Goal: Task Accomplishment & Management: Complete application form

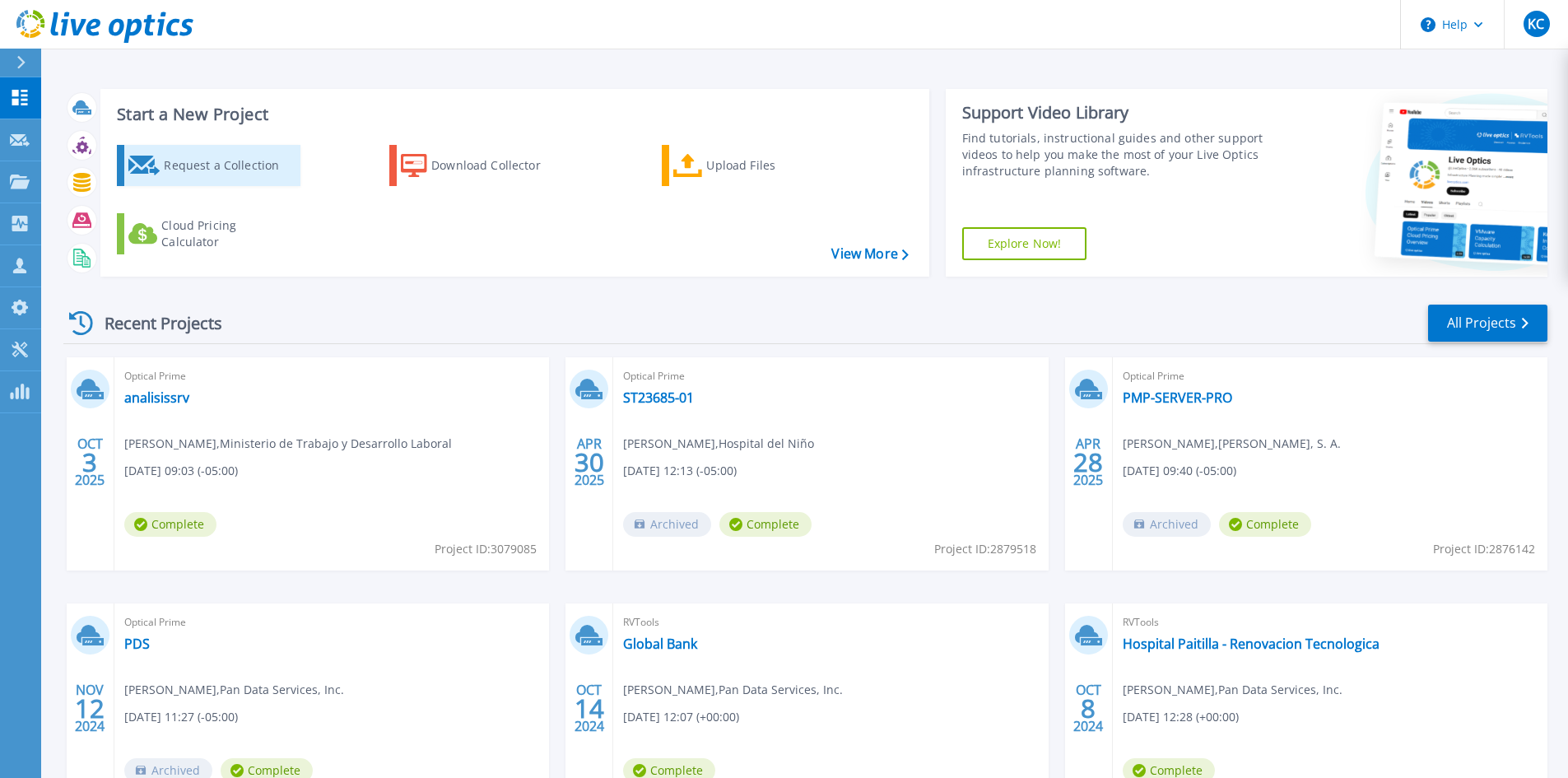
click at [234, 151] on div "Request a Collection" at bounding box center [230, 165] width 132 height 33
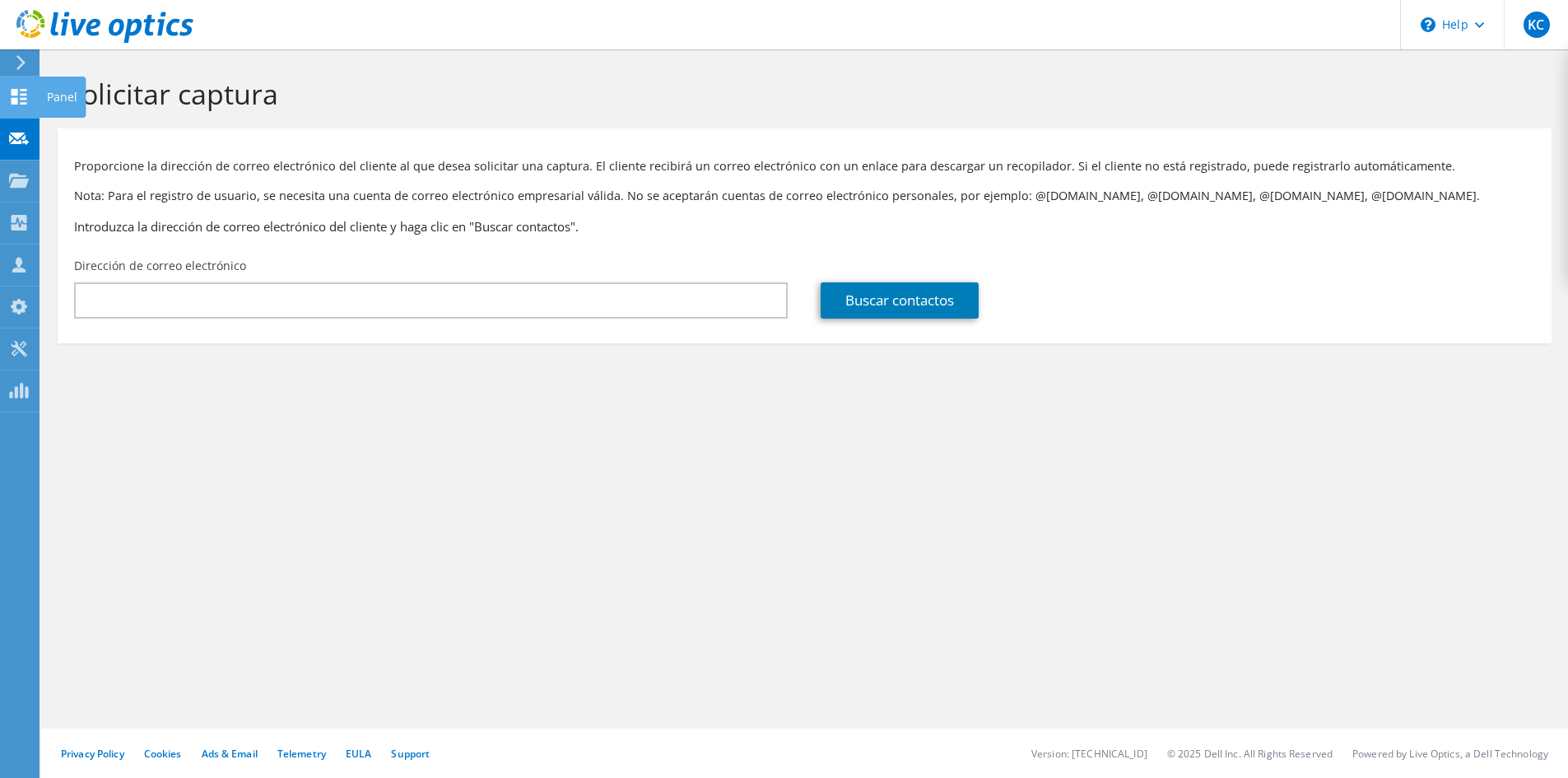
click at [25, 106] on div at bounding box center [19, 99] width 20 height 18
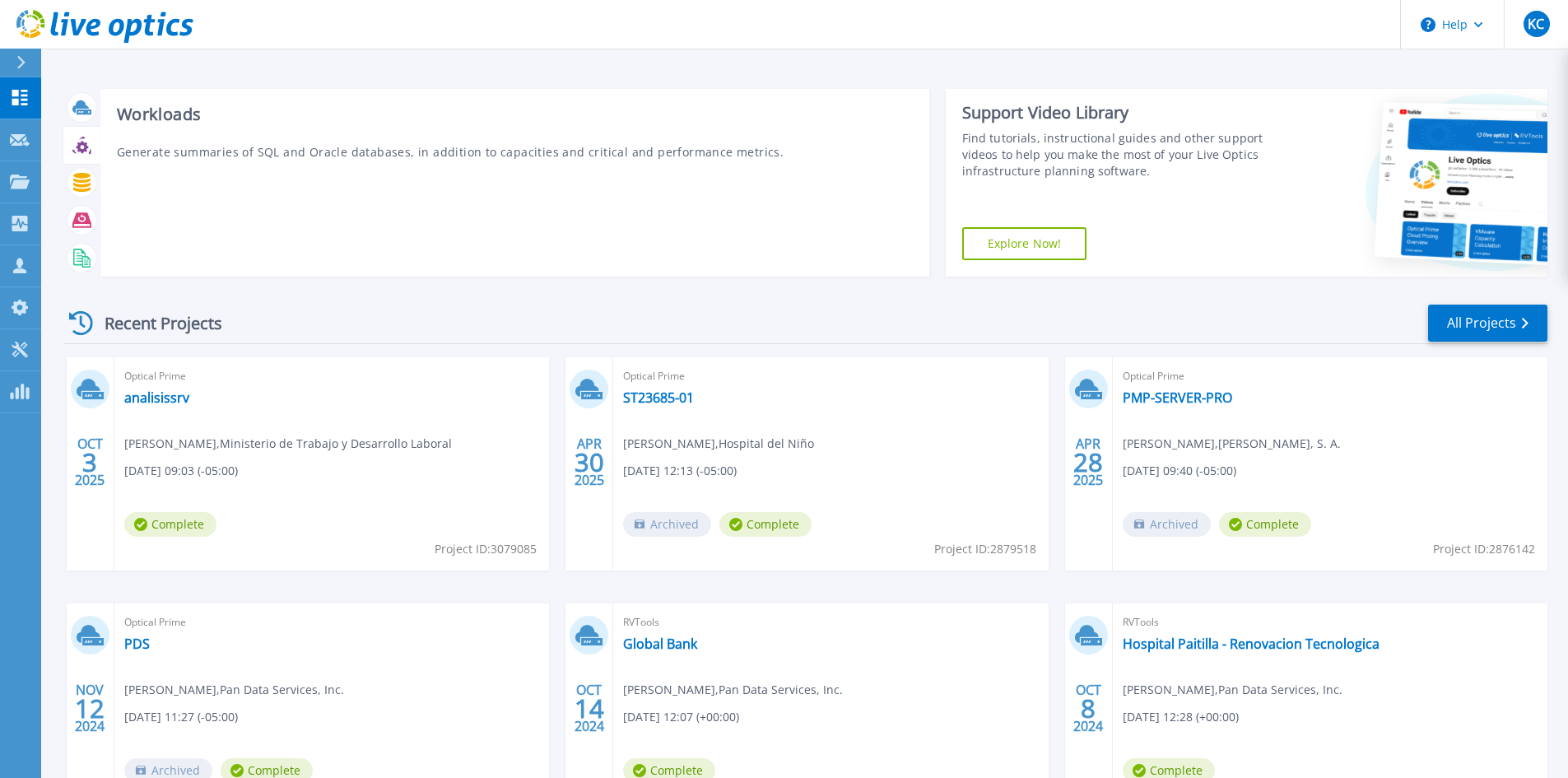
click at [90, 151] on icon at bounding box center [90, 151] width 2 height 6
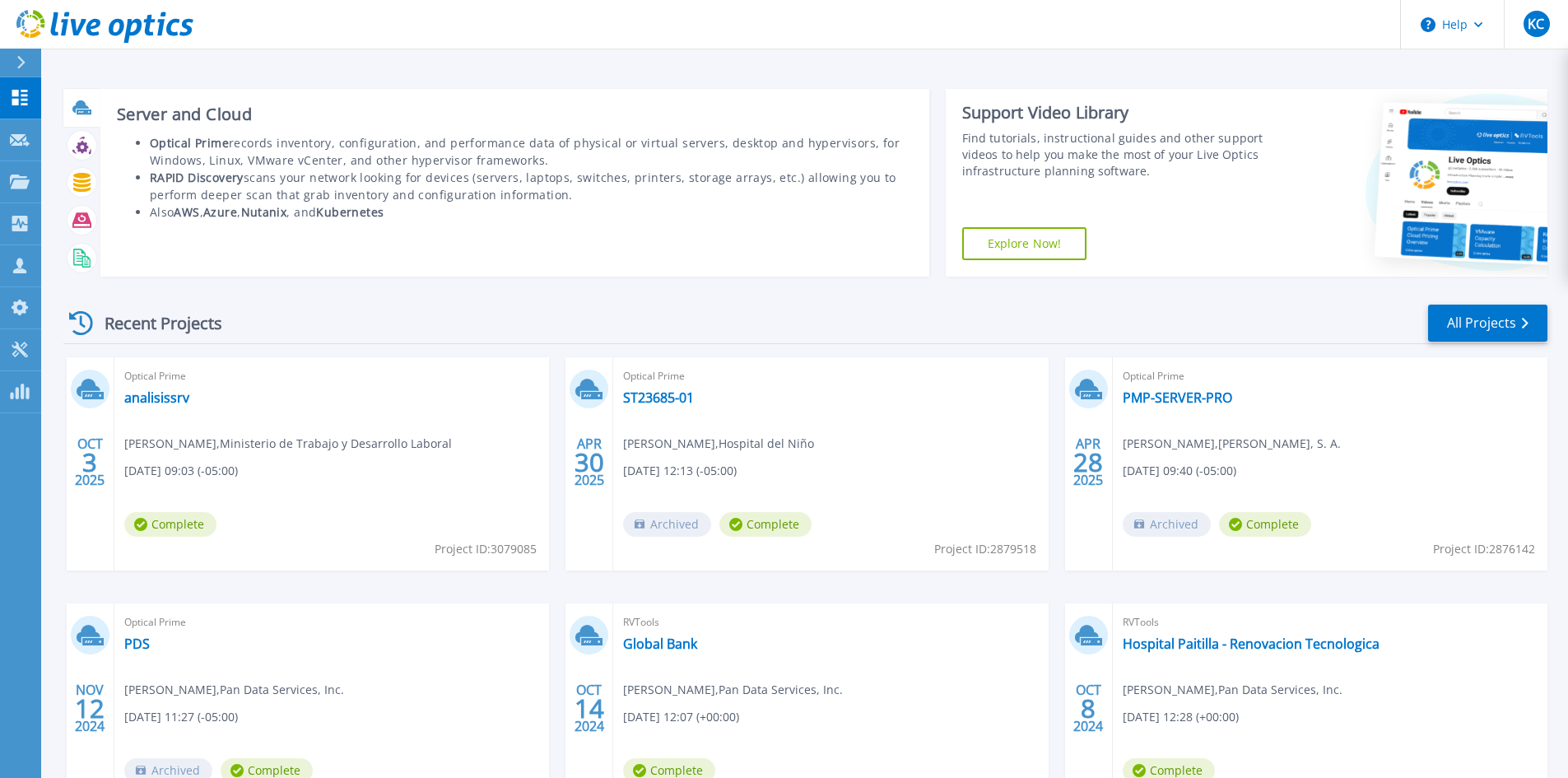
click at [80, 105] on icon at bounding box center [81, 106] width 16 height 12
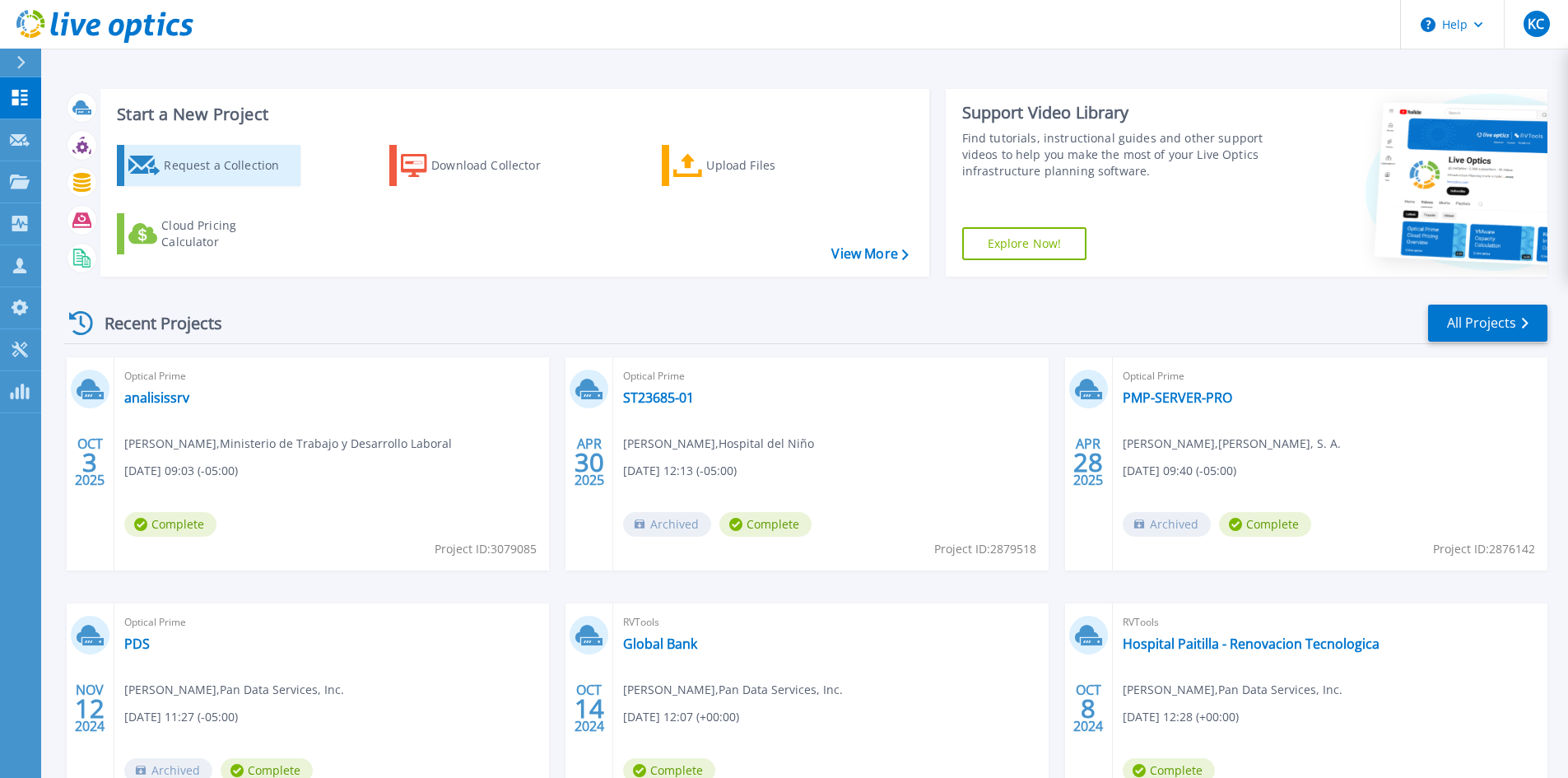
click at [238, 164] on div "Request a Collection" at bounding box center [230, 165] width 132 height 33
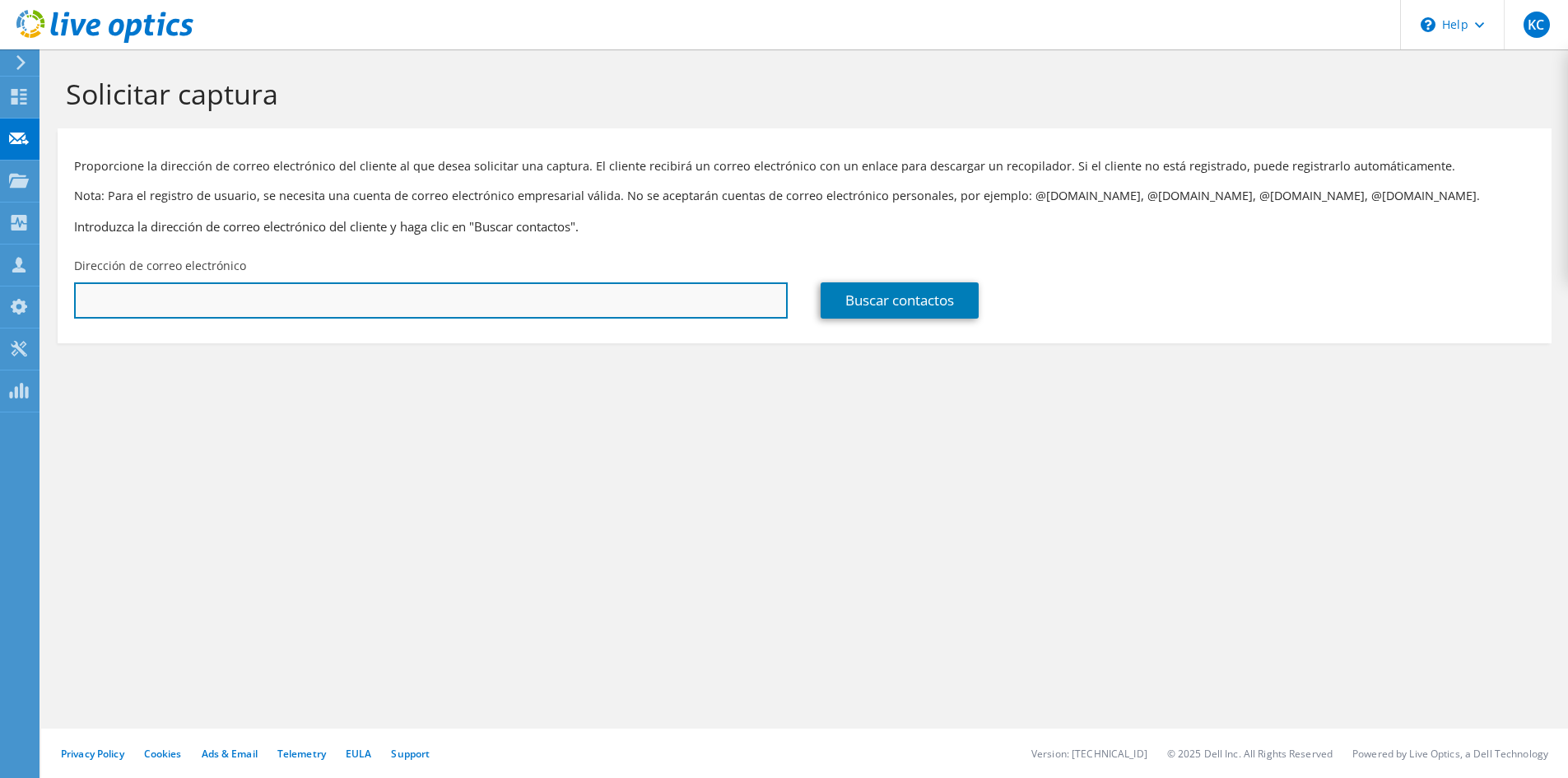
click at [475, 283] on input "text" at bounding box center [430, 300] width 714 height 36
paste input "[PERSON_NAME] <[PERSON_NAME][EMAIL_ADDRESS][PERSON_NAME][DOMAIN_NAME]>"
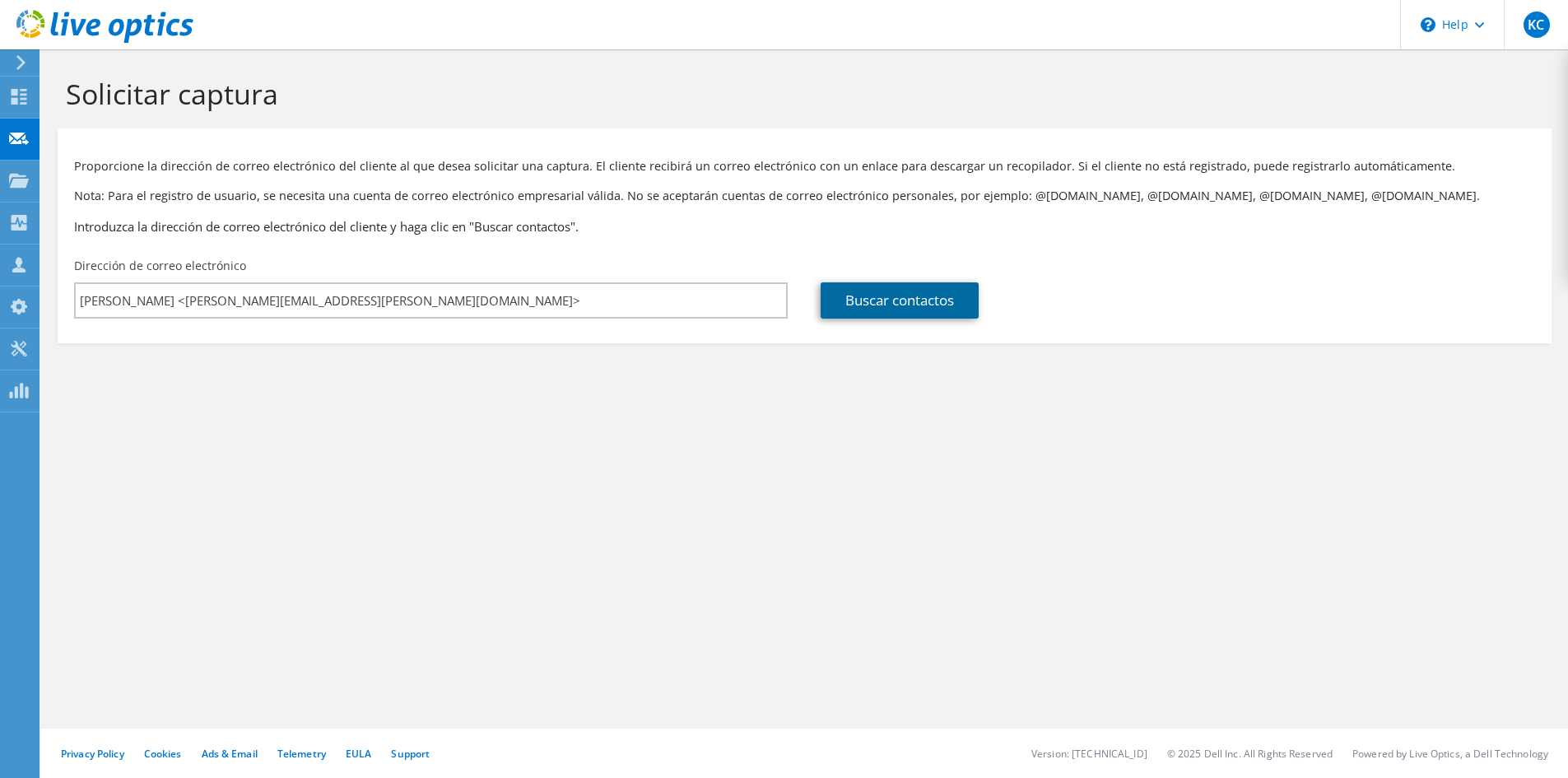
click at [915, 304] on link "Buscar contactos" at bounding box center [900, 300] width 158 height 36
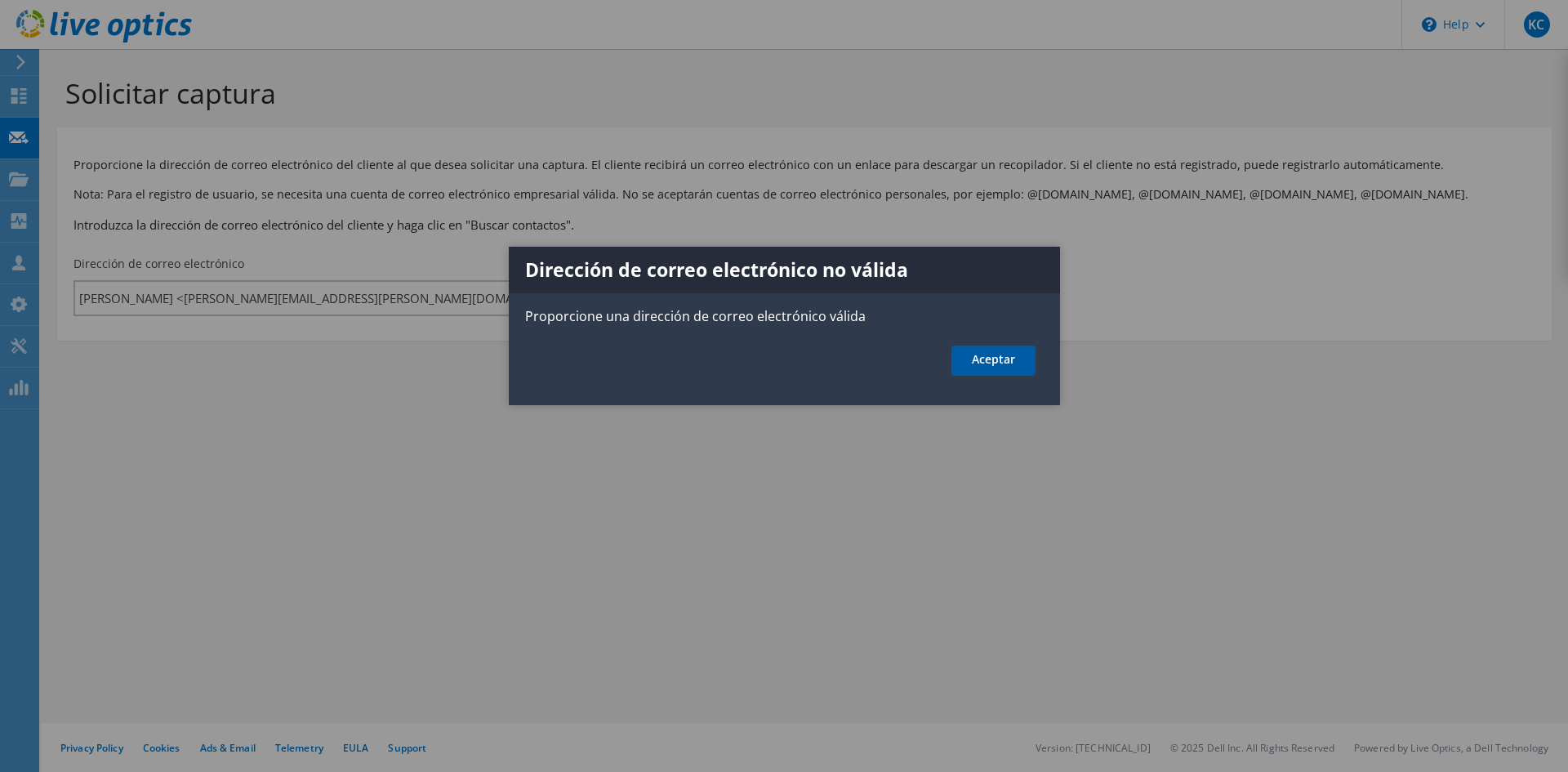
click at [968, 357] on link "Aceptar" at bounding box center [993, 360] width 84 height 30
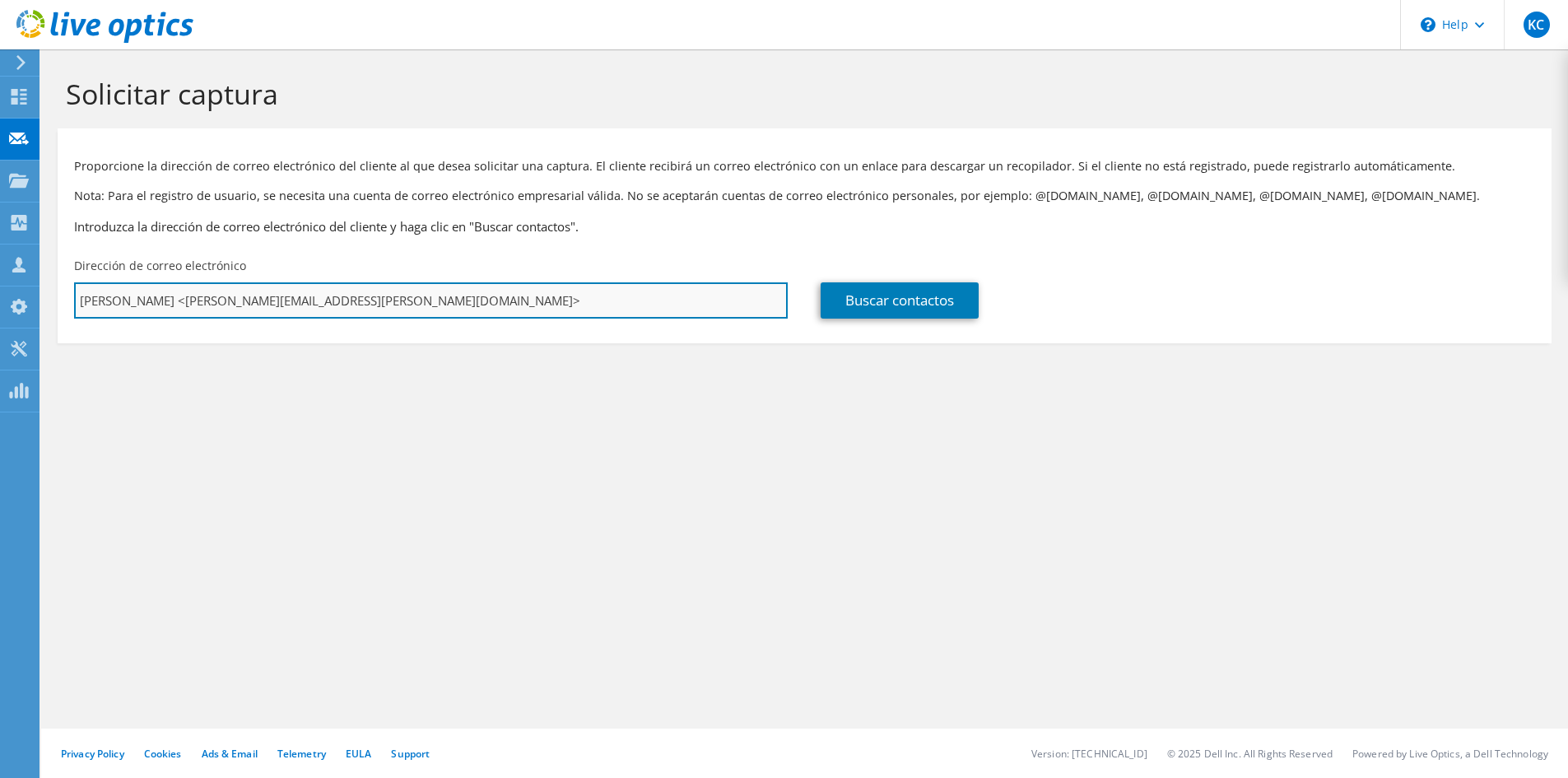
click at [468, 301] on input "[PERSON_NAME] <[PERSON_NAME][EMAIL_ADDRESS][PERSON_NAME][DOMAIN_NAME]>" at bounding box center [430, 300] width 714 height 36
type input "[PERSON_NAME][EMAIL_ADDRESS][PERSON_NAME][DOMAIN_NAME]"
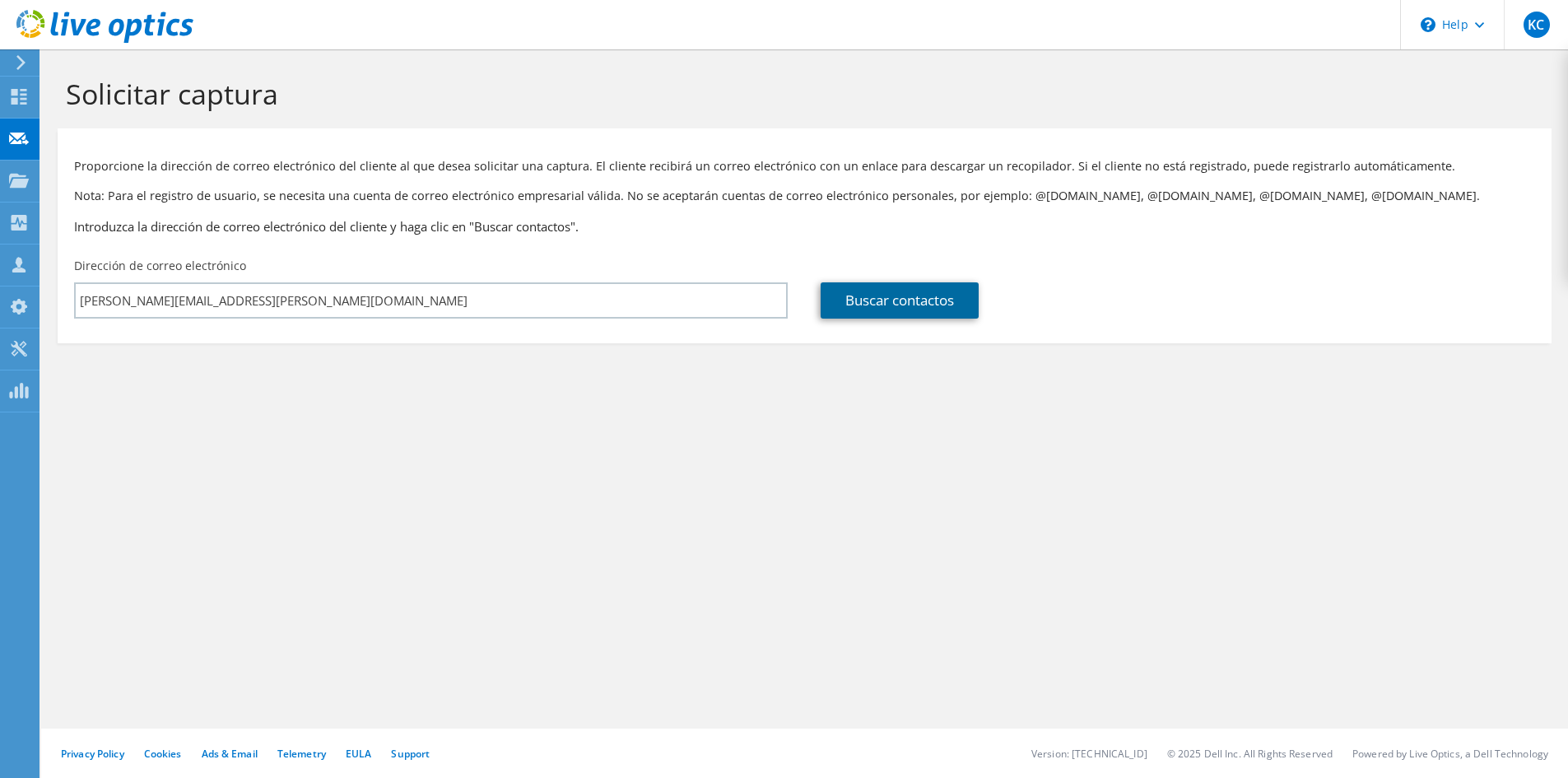
click at [936, 309] on link "Buscar contactos" at bounding box center [900, 300] width 158 height 36
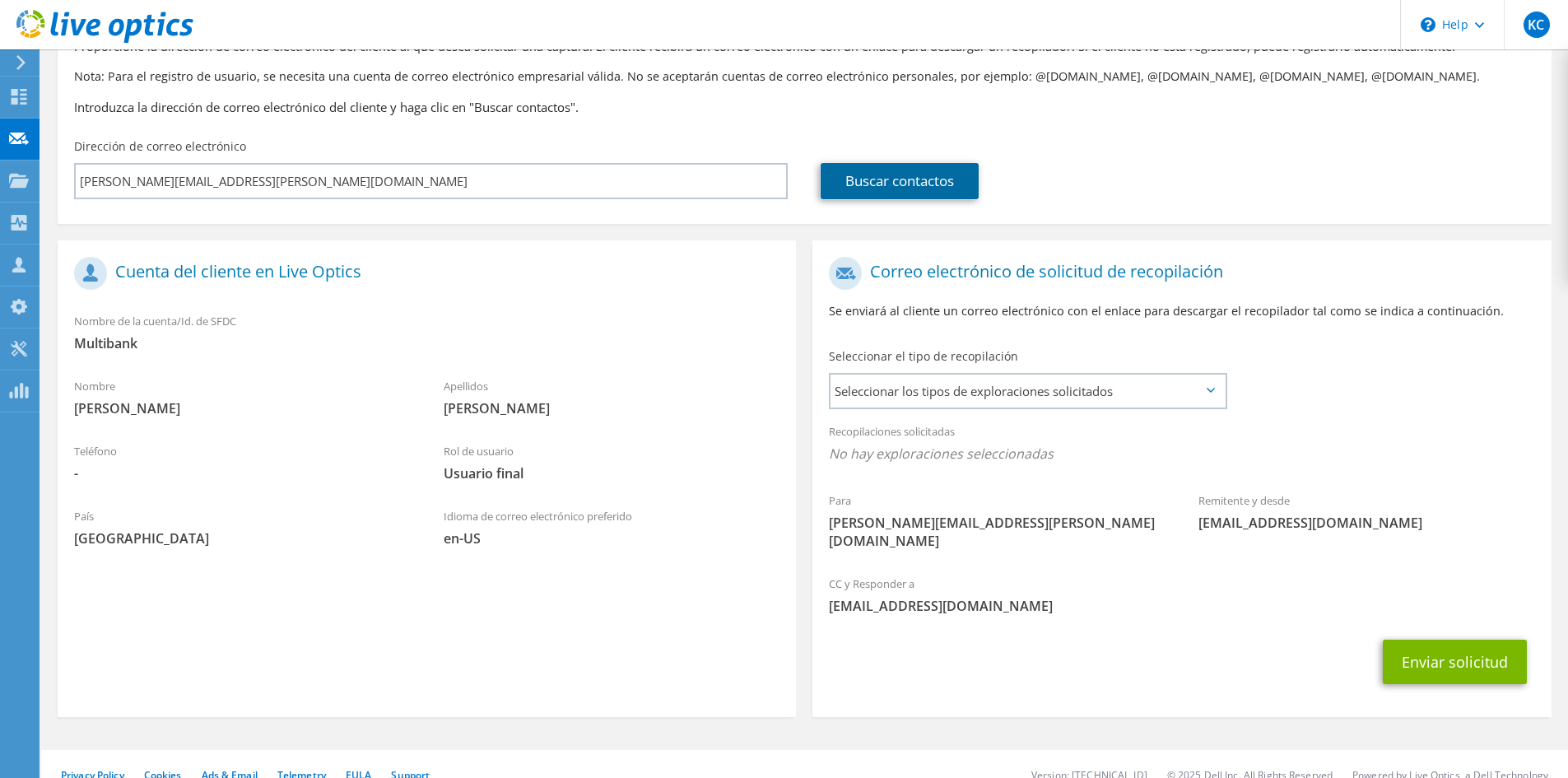
scroll to position [123, 0]
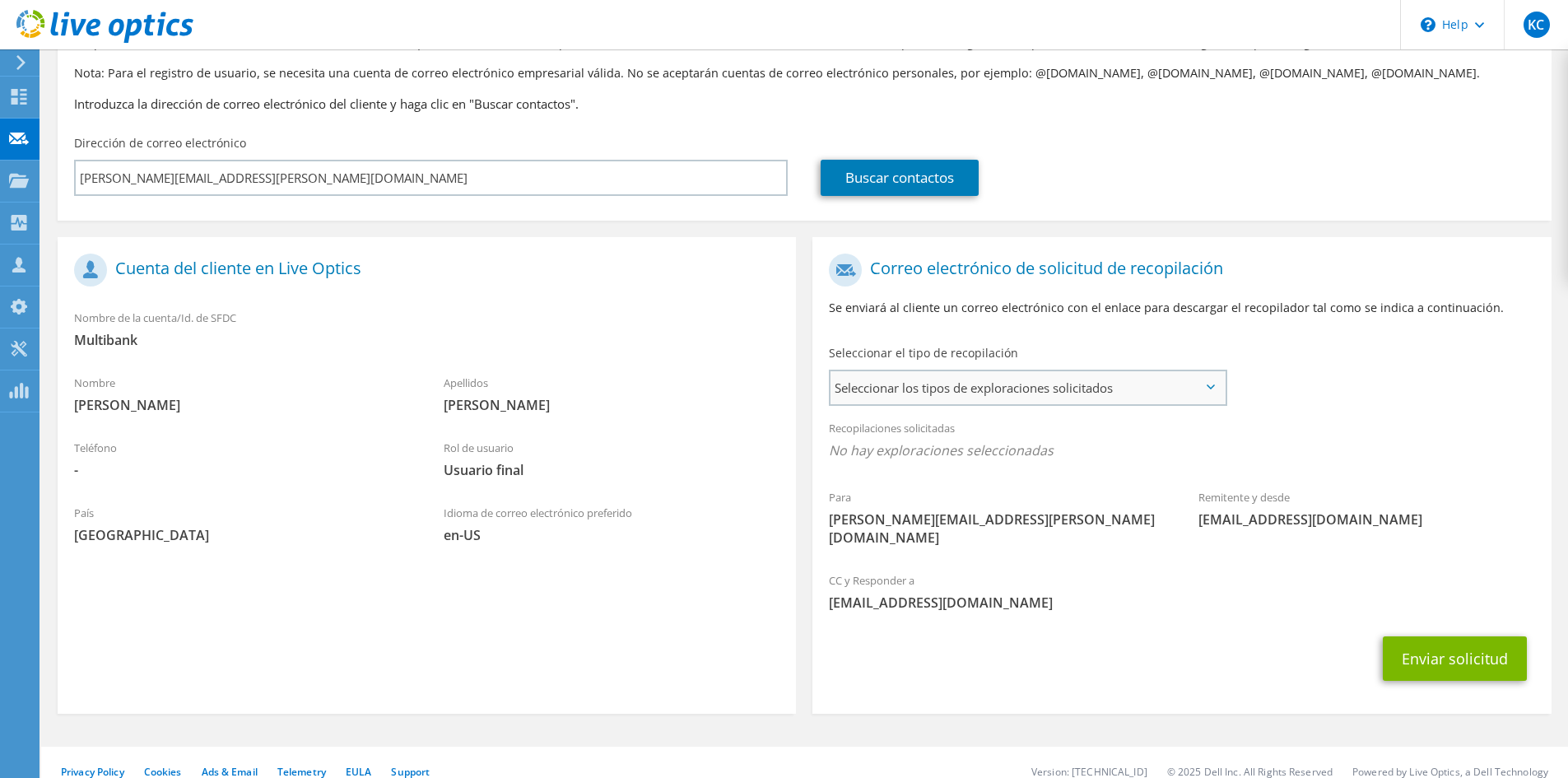
click at [1117, 390] on span "Seleccionar los tipos de exploraciones solicitados" at bounding box center [1027, 388] width 394 height 33
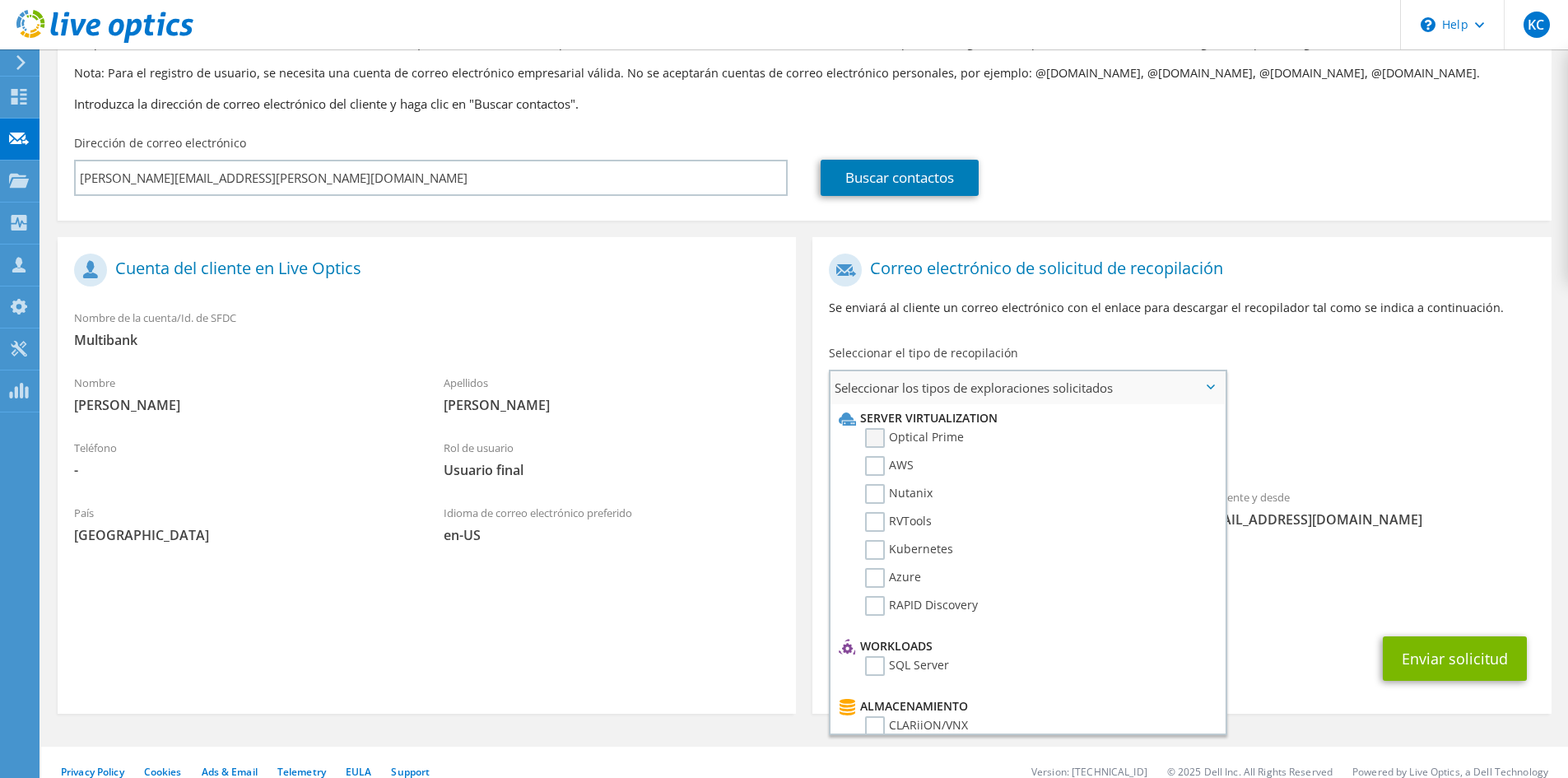
click at [871, 428] on label "Optical Prime" at bounding box center [914, 438] width 99 height 20
click at [0, 0] on input "Optical Prime" at bounding box center [0, 0] width 0 height 0
click at [871, 526] on label "RVTools" at bounding box center [898, 522] width 67 height 20
click at [0, 0] on input "RVTools" at bounding box center [0, 0] width 0 height 0
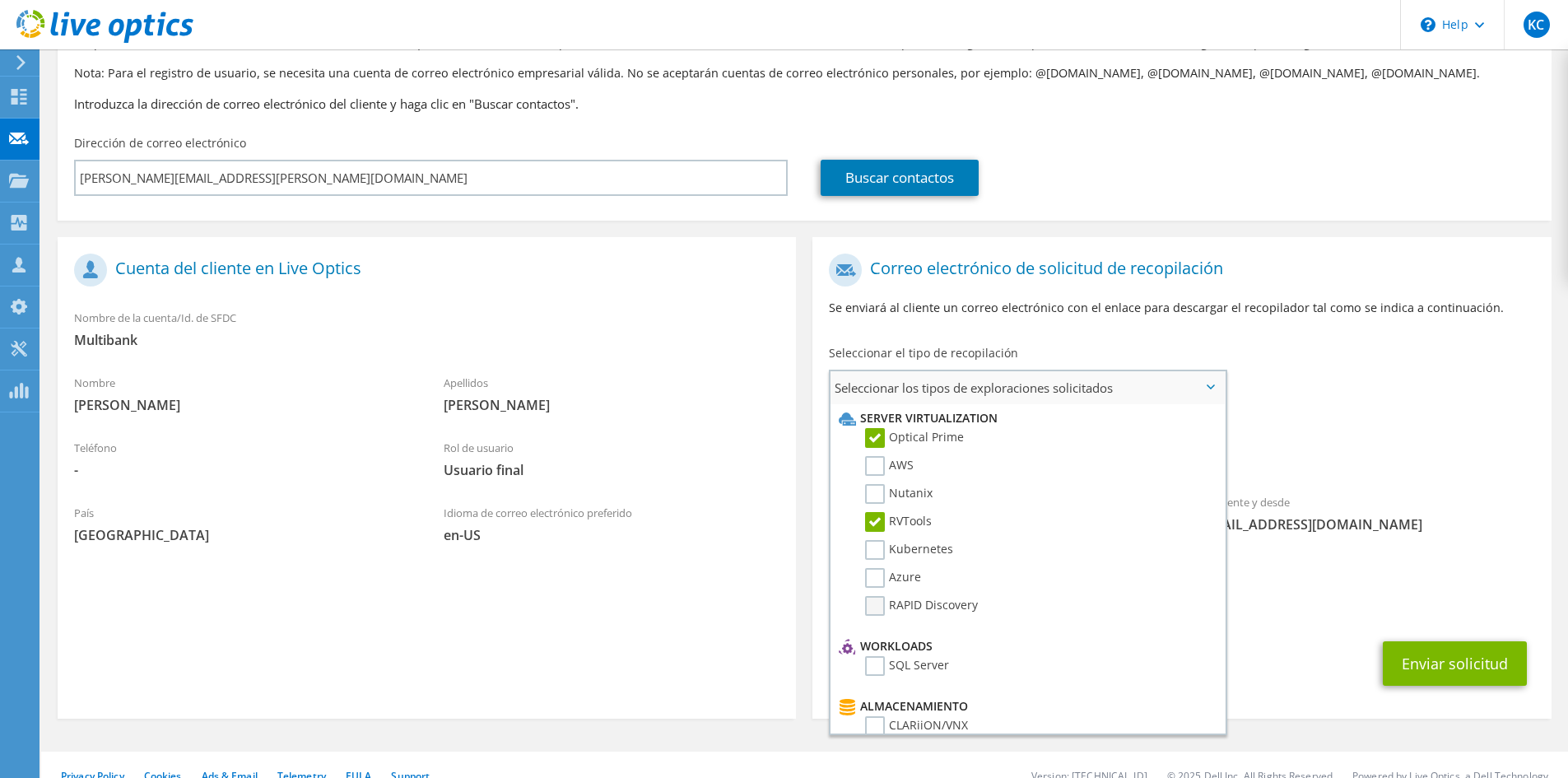
click at [876, 603] on label "RAPID Discovery" at bounding box center [921, 606] width 113 height 20
click at [0, 0] on input "RAPID Discovery" at bounding box center [0, 0] width 0 height 0
click at [876, 557] on label "Kubernetes" at bounding box center [909, 550] width 88 height 20
click at [0, 0] on input "Kubernetes" at bounding box center [0, 0] width 0 height 0
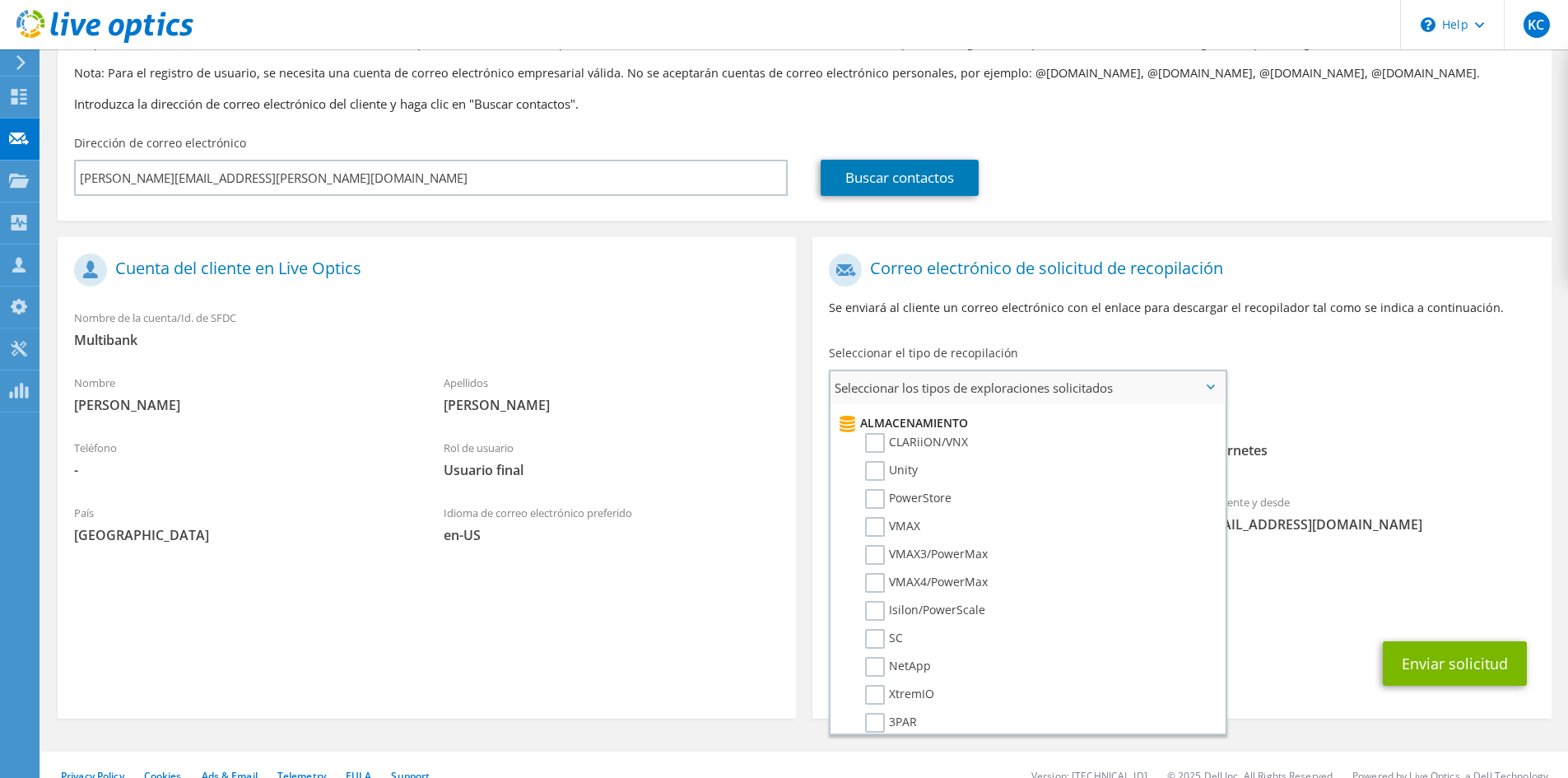
scroll to position [165, 0]
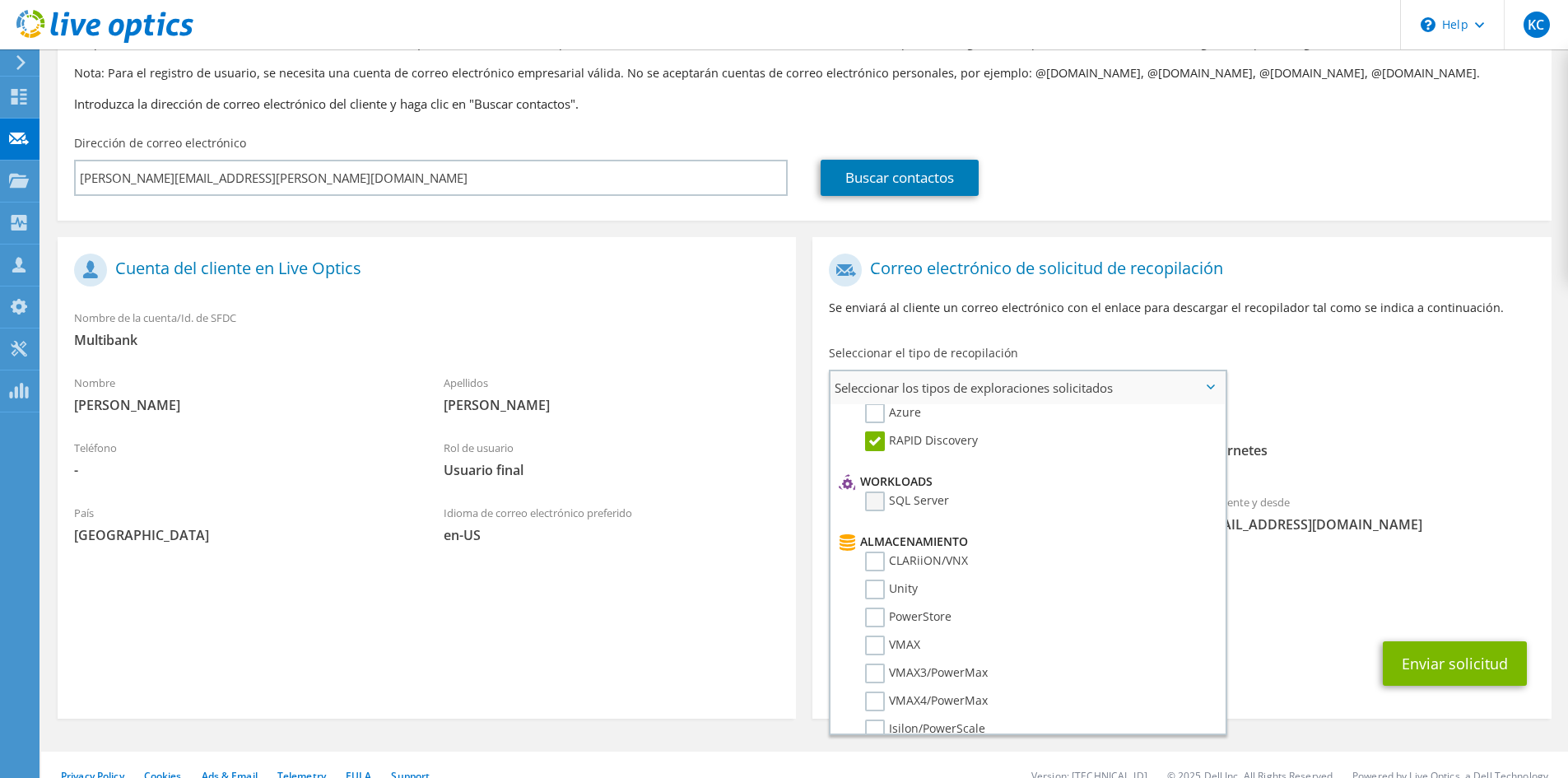
click at [869, 496] on label "SQL Server" at bounding box center [907, 501] width 84 height 20
click at [0, 0] on input "SQL Server" at bounding box center [0, 0] width 0 height 0
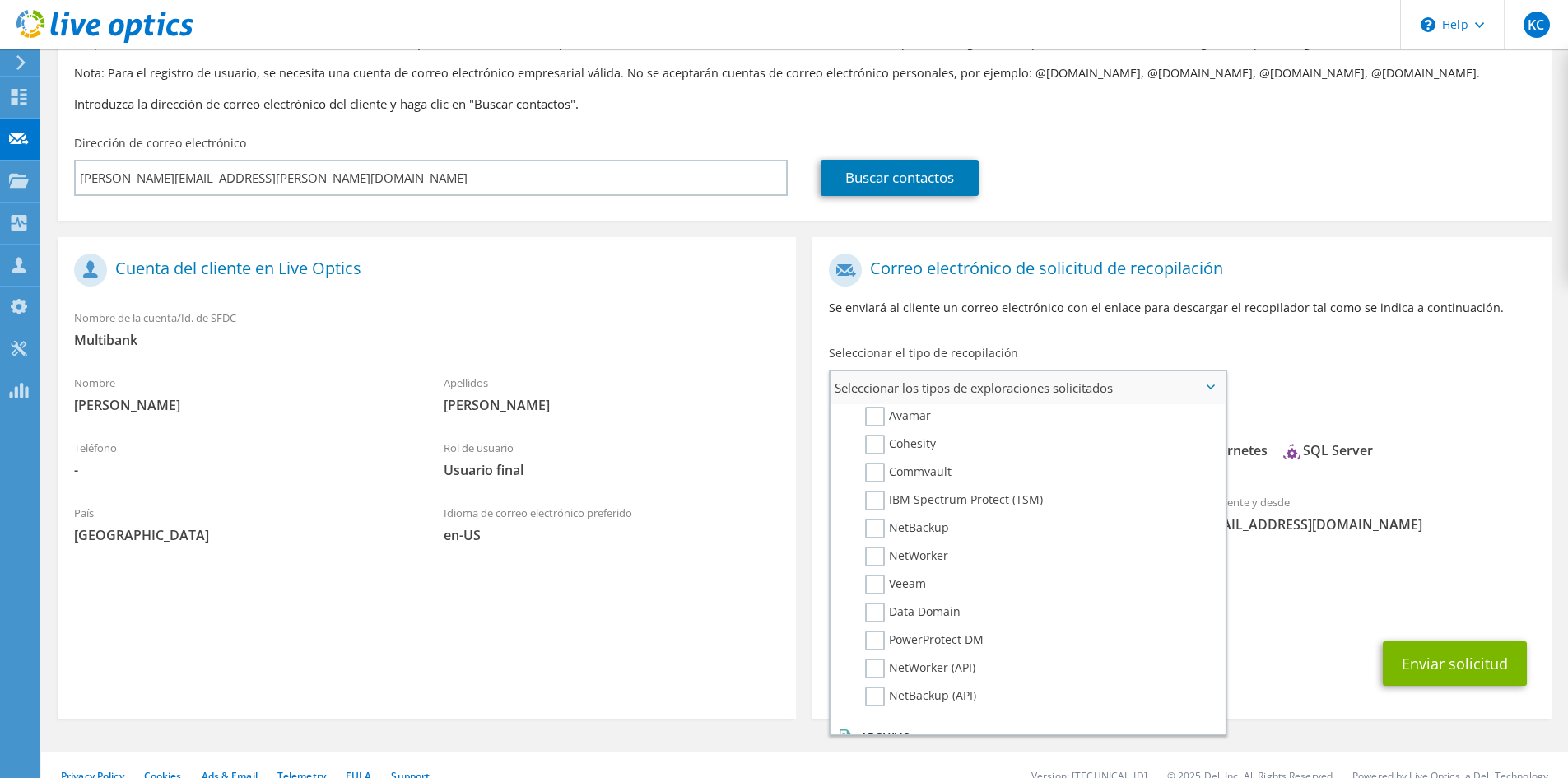
scroll to position [741, 0]
click at [872, 574] on label "Veeam" at bounding box center [896, 577] width 61 height 20
click at [0, 0] on input "Veeam" at bounding box center [0, 0] width 0 height 0
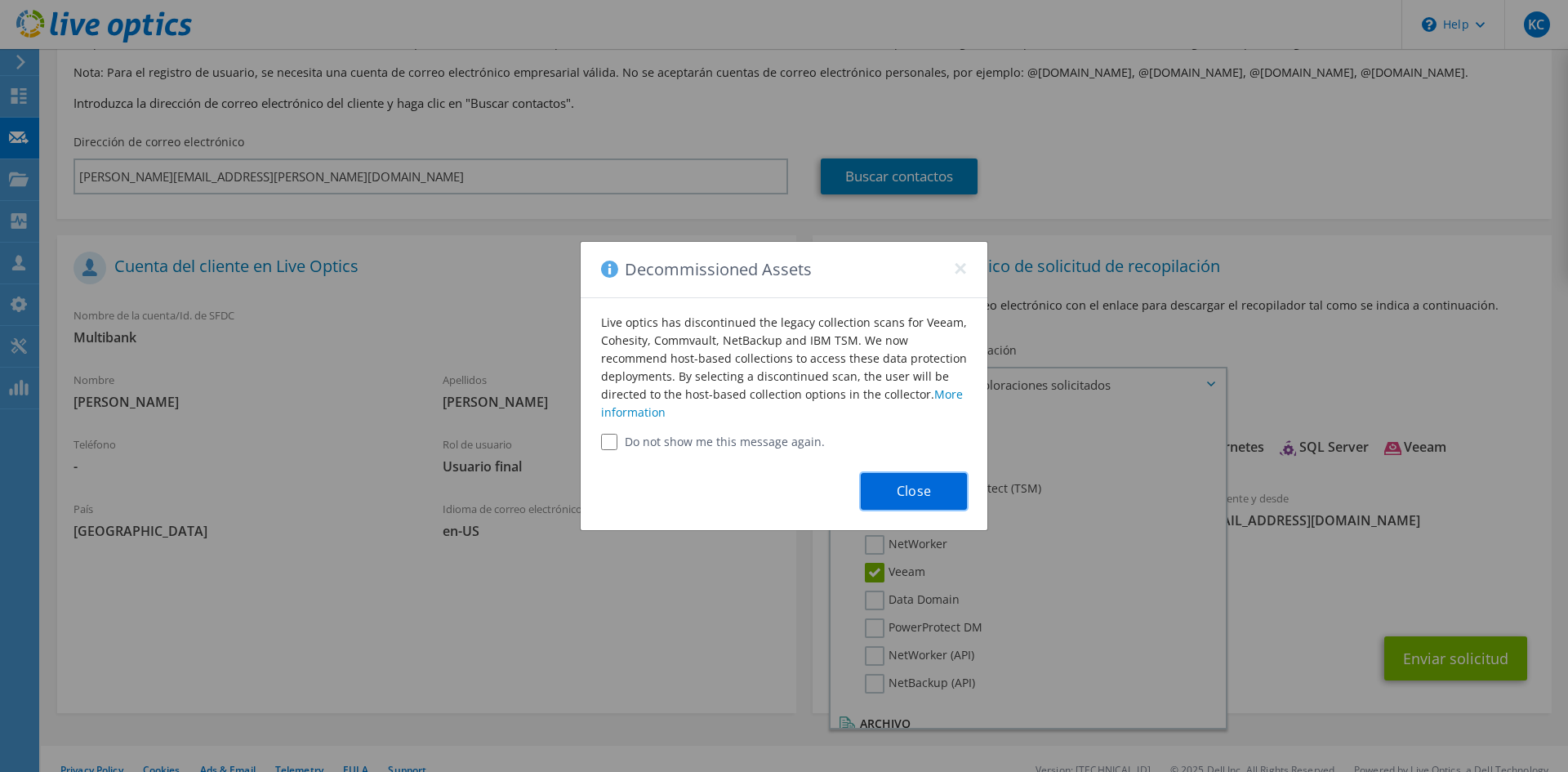
click at [912, 494] on button "Close" at bounding box center [914, 491] width 106 height 37
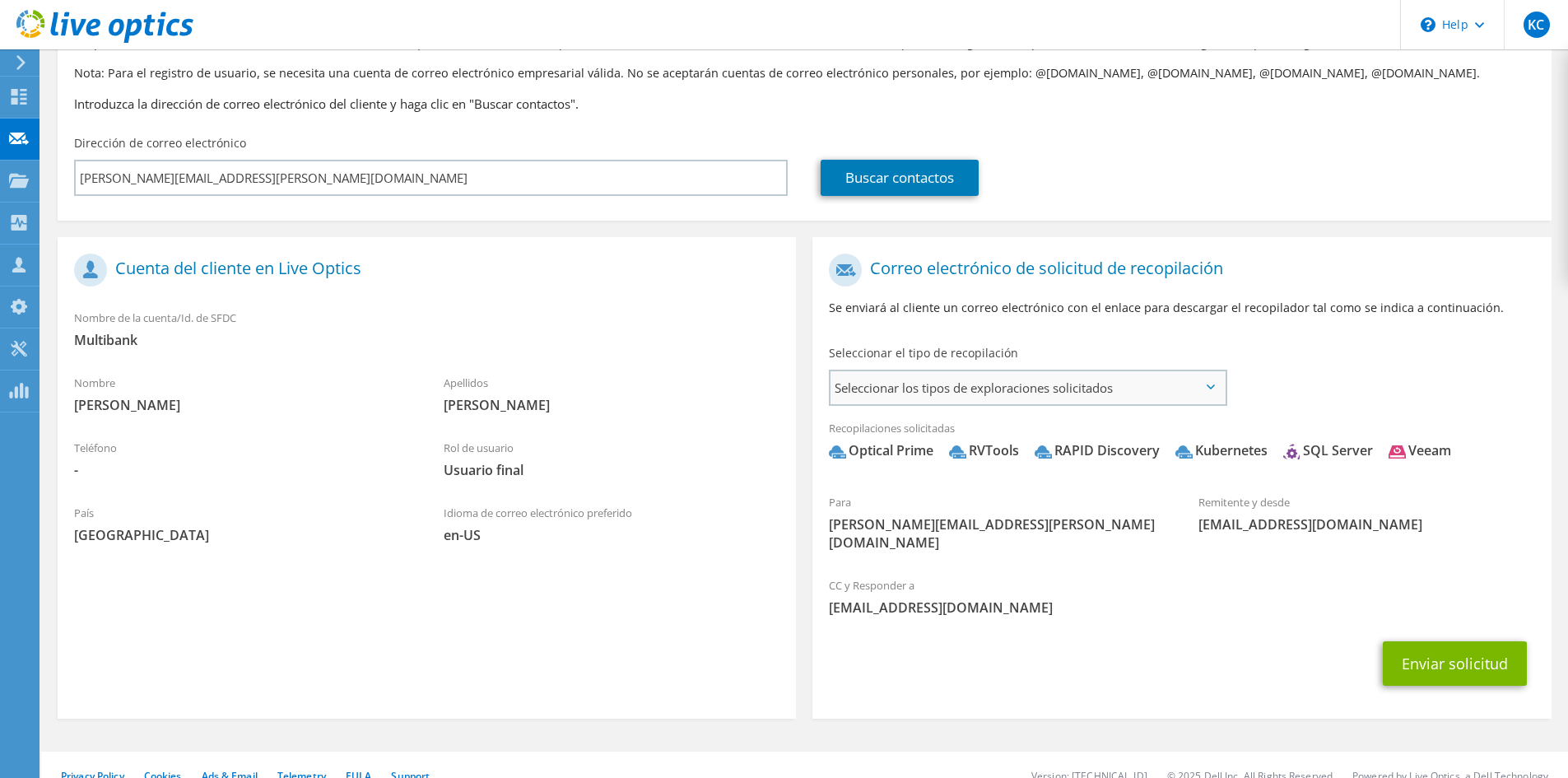
click at [924, 388] on span "Seleccionar los tipos de exploraciones solicitados" at bounding box center [1027, 388] width 394 height 33
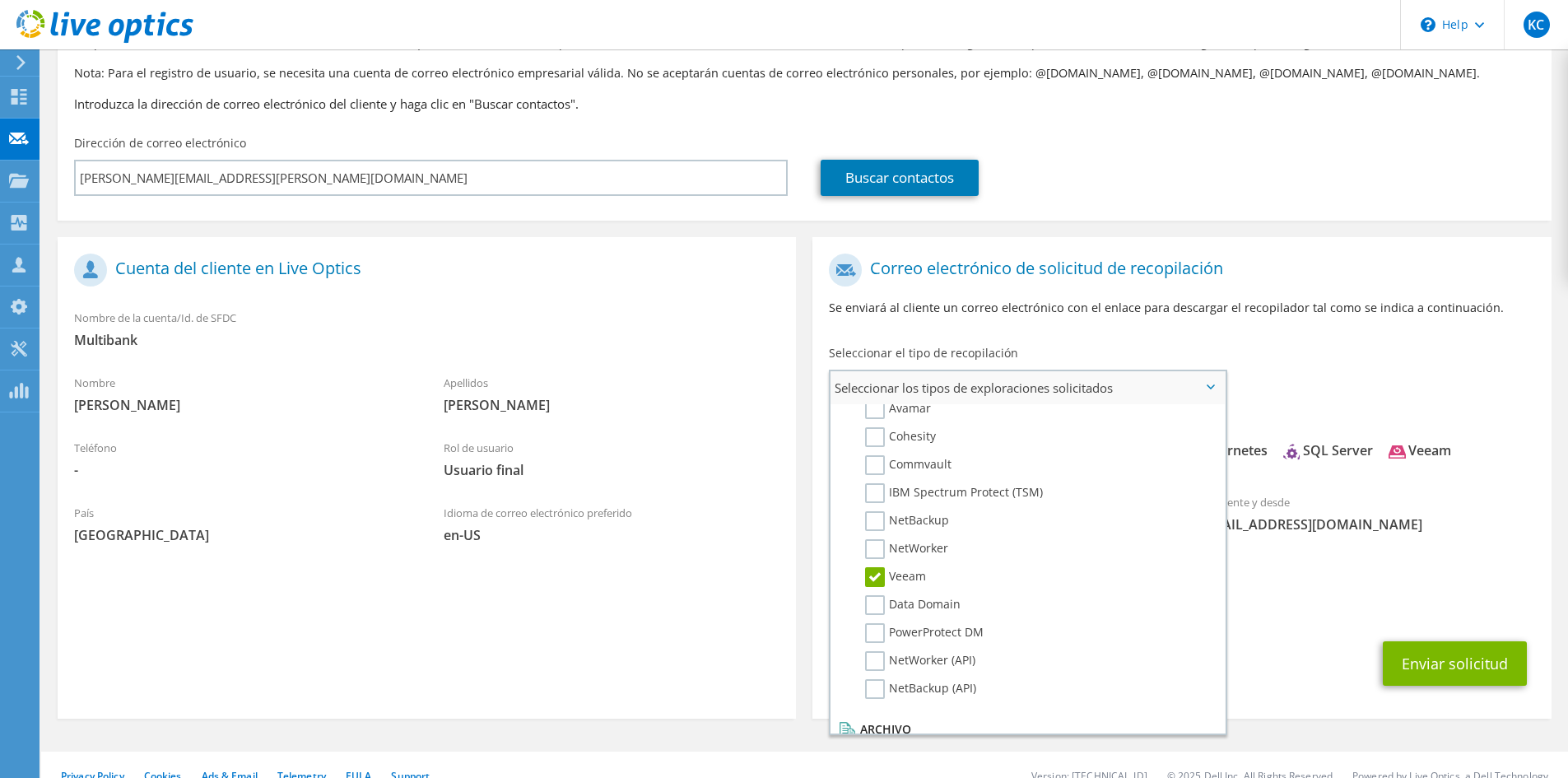
click at [879, 575] on label "Veeam" at bounding box center [896, 577] width 61 height 20
click at [0, 0] on input "Veeam" at bounding box center [0, 0] width 0 height 0
click at [879, 575] on label "Veeam" at bounding box center [896, 577] width 61 height 20
click at [0, 0] on input "Veeam" at bounding box center [0, 0] width 0 height 0
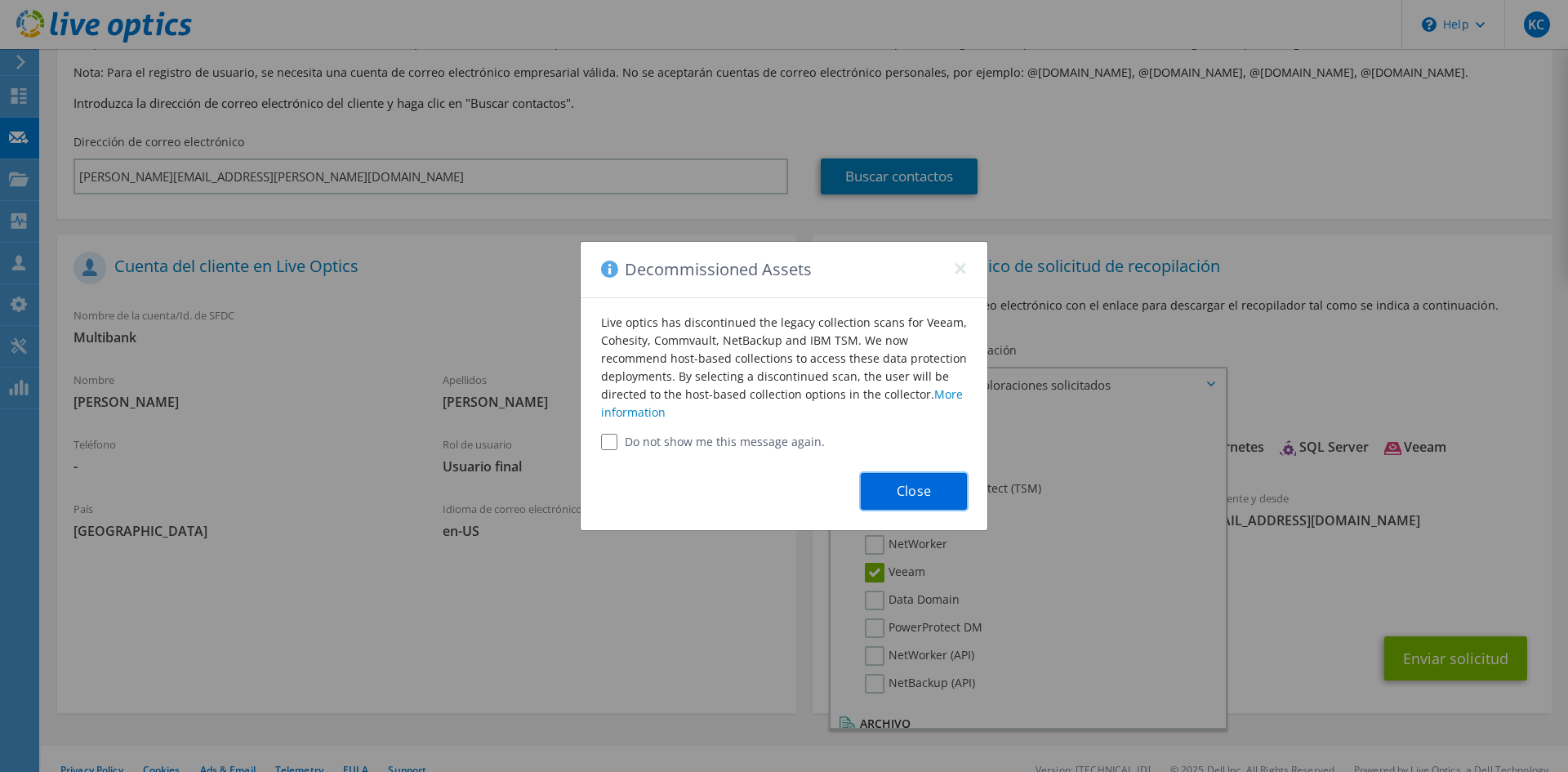
drag, startPoint x: 895, startPoint y: 492, endPoint x: 897, endPoint y: 508, distance: 16.1
click at [896, 492] on button "Close" at bounding box center [914, 491] width 106 height 37
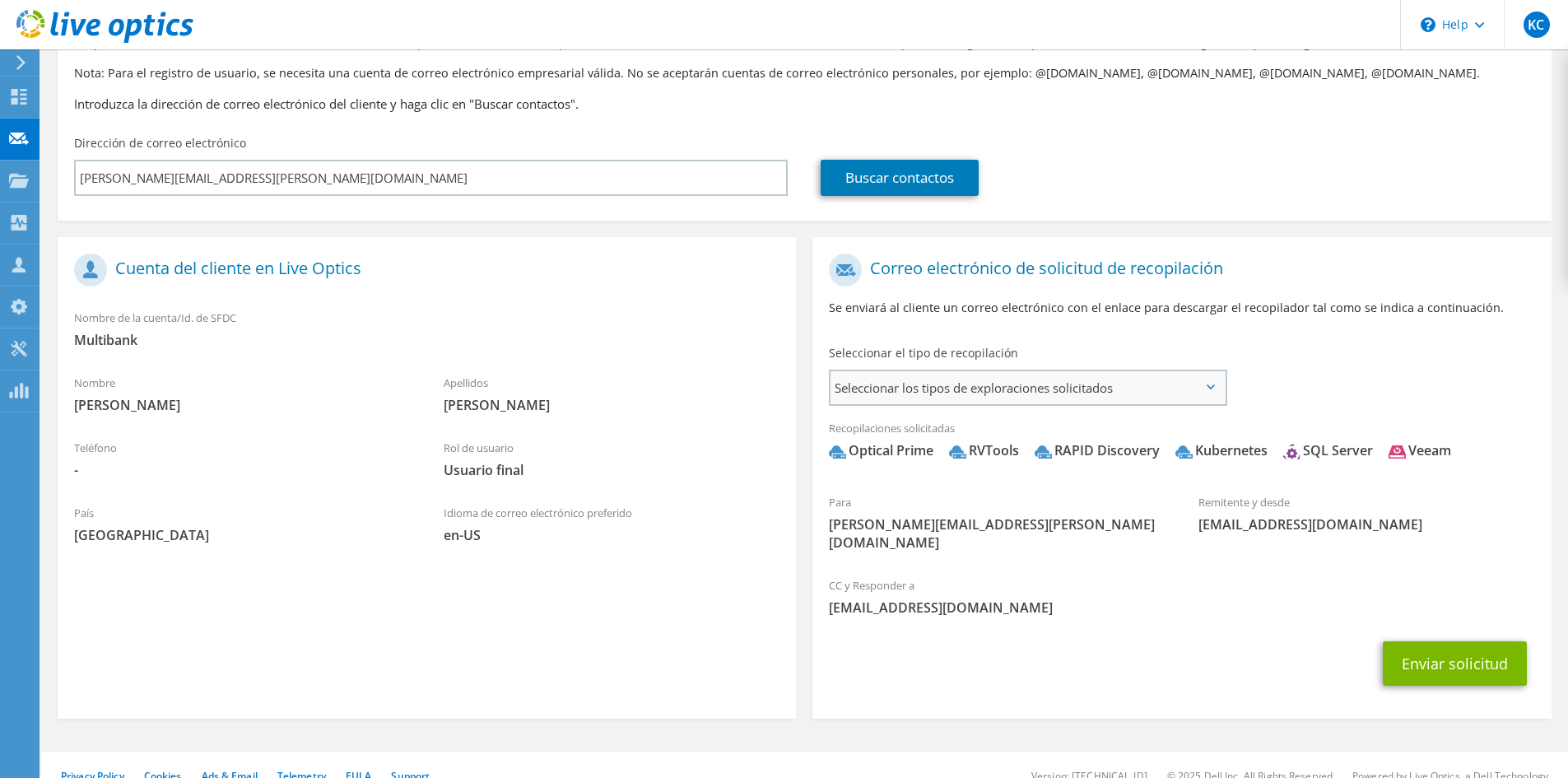
click at [908, 398] on span "Seleccionar los tipos de exploraciones solicitados" at bounding box center [1027, 388] width 394 height 33
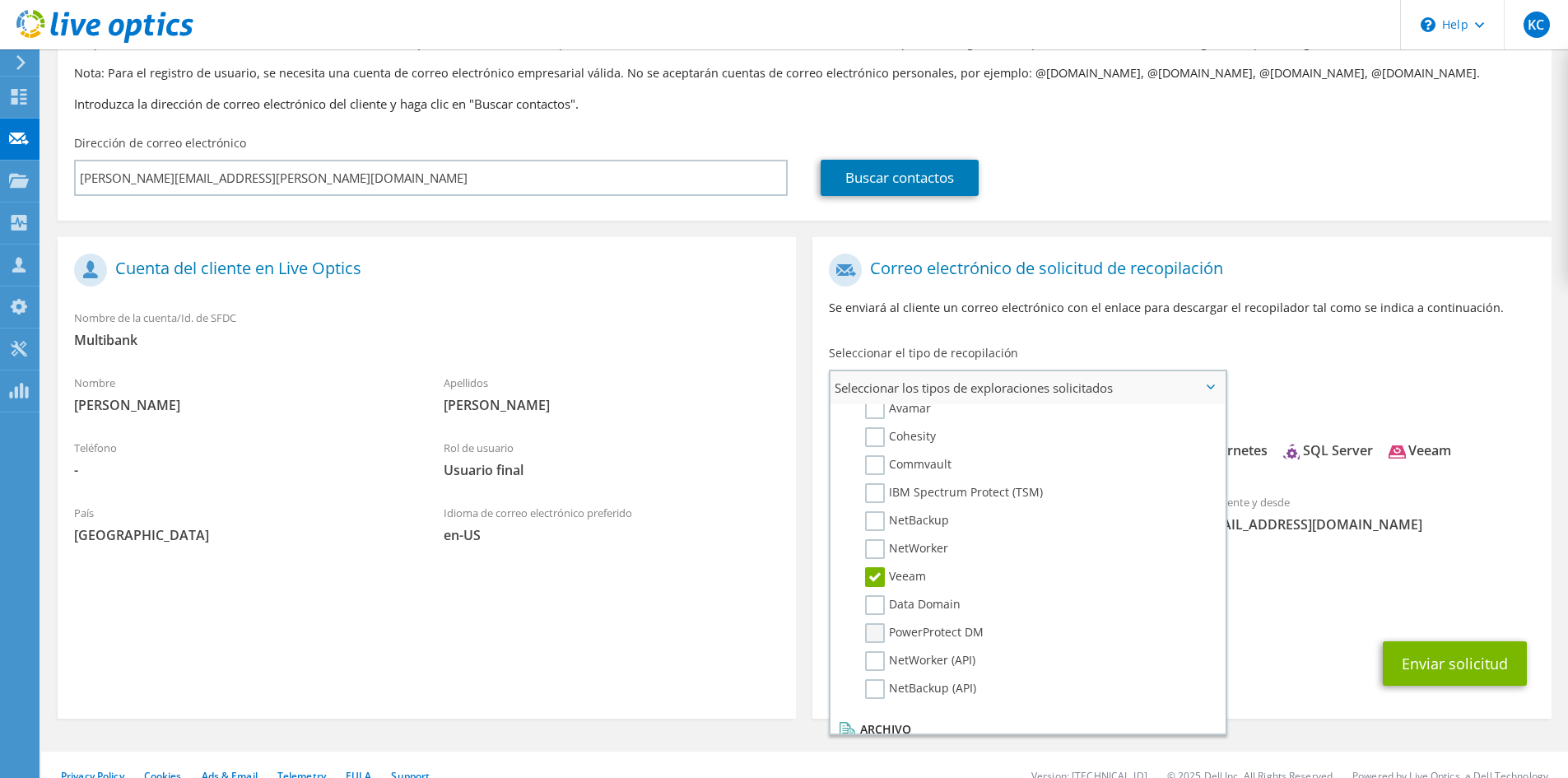
scroll to position [783, 0]
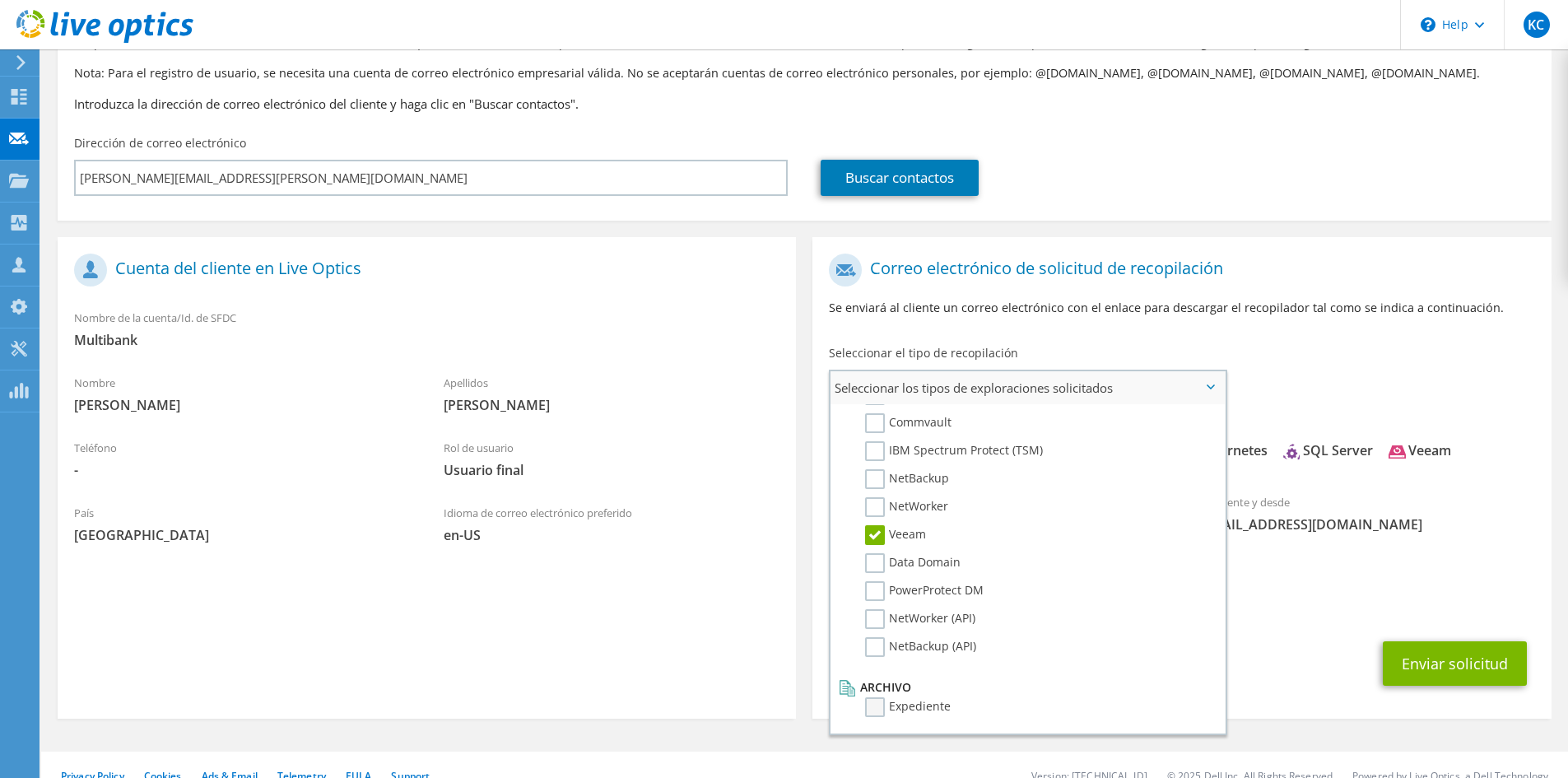
click at [867, 700] on label "Expediente" at bounding box center [908, 707] width 86 height 20
click at [0, 0] on input "Expediente" at bounding box center [0, 0] width 0 height 0
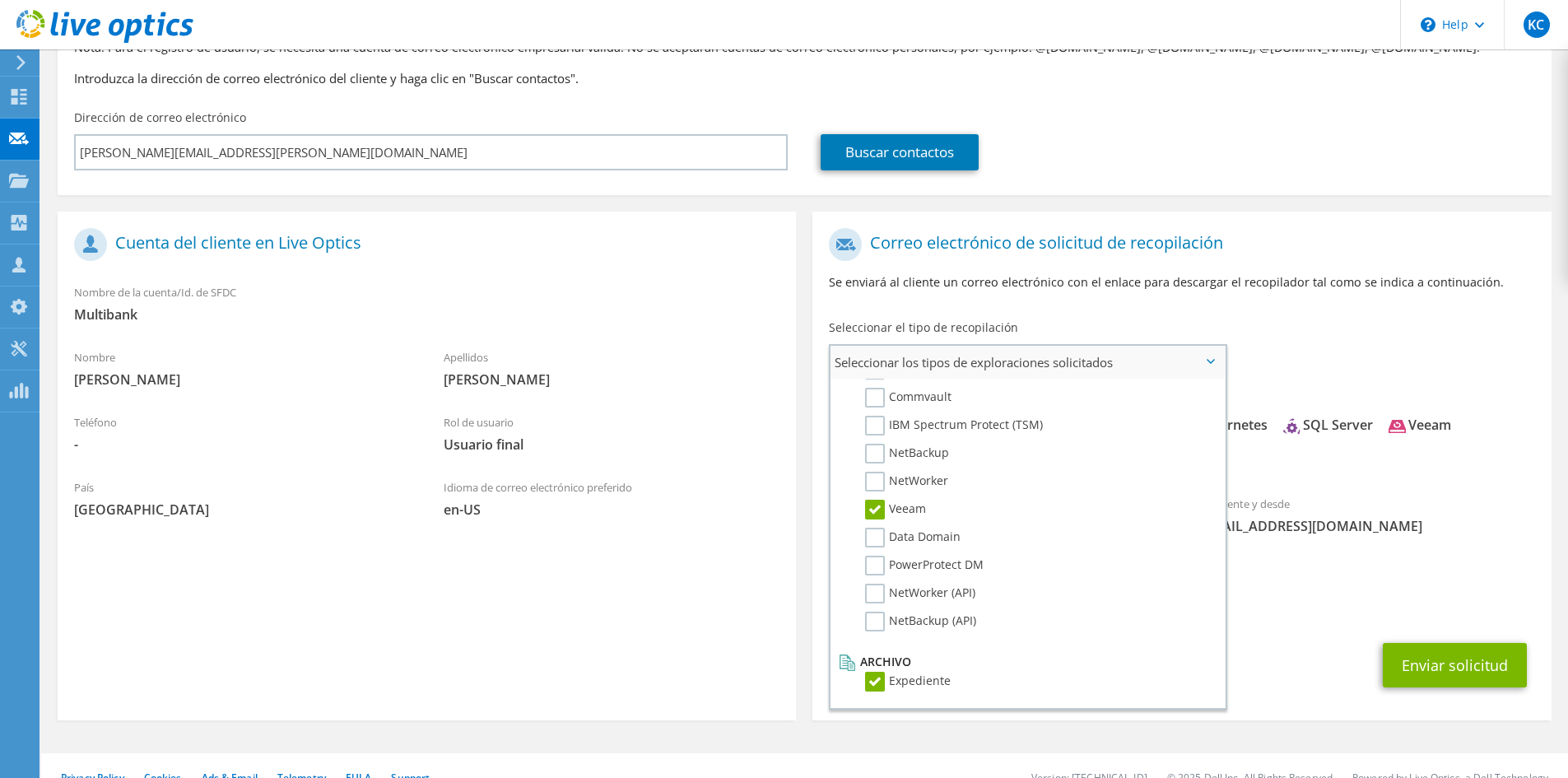
scroll to position [155, 0]
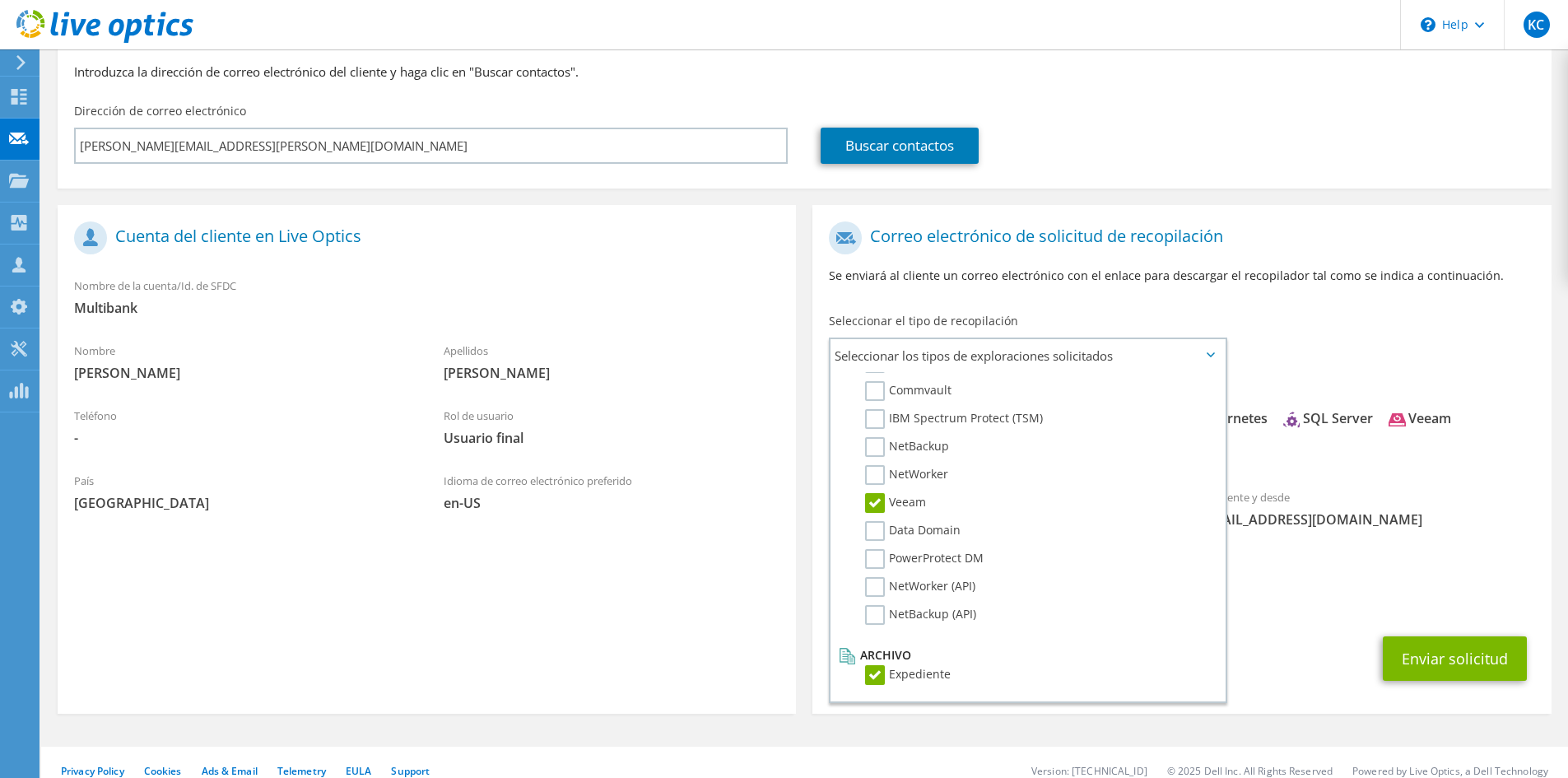
click at [1379, 638] on div "Enviar solicitud" at bounding box center [1181, 659] width 738 height 61
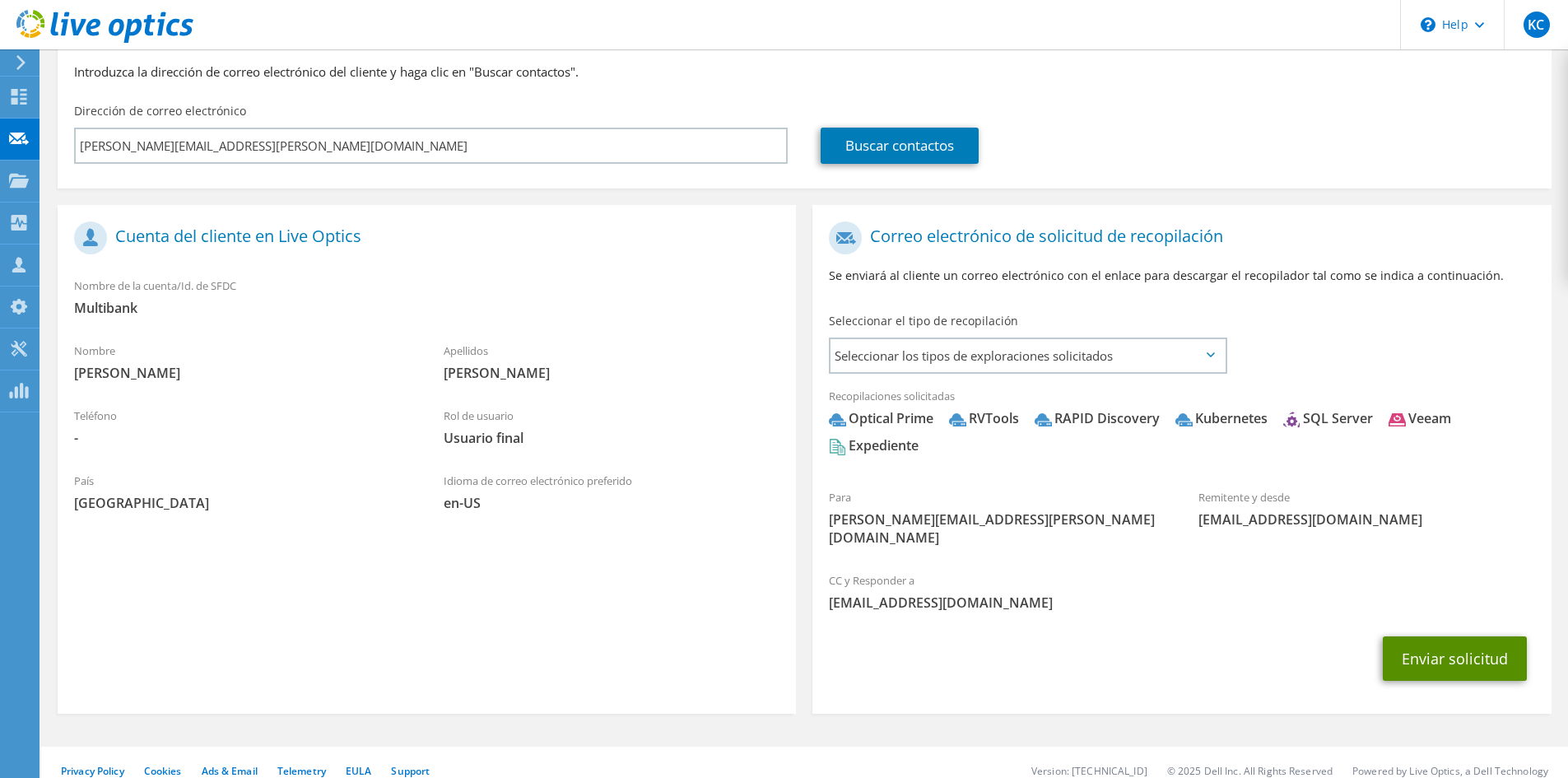
click at [1422, 636] on button "Enviar solicitud" at bounding box center [1454, 659] width 144 height 44
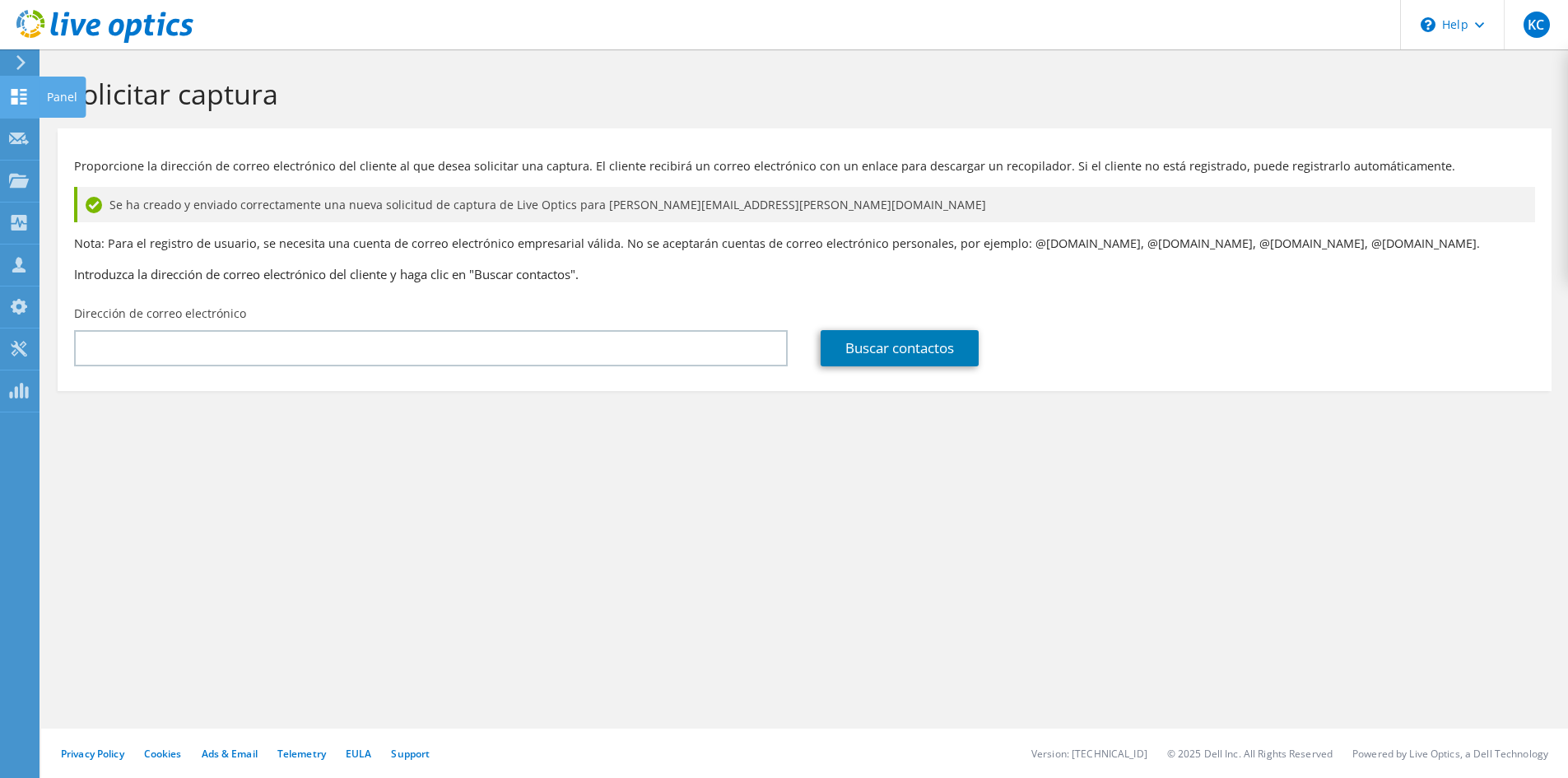
click at [16, 98] on use at bounding box center [19, 96] width 16 height 16
